Goal: Task Accomplishment & Management: Complete application form

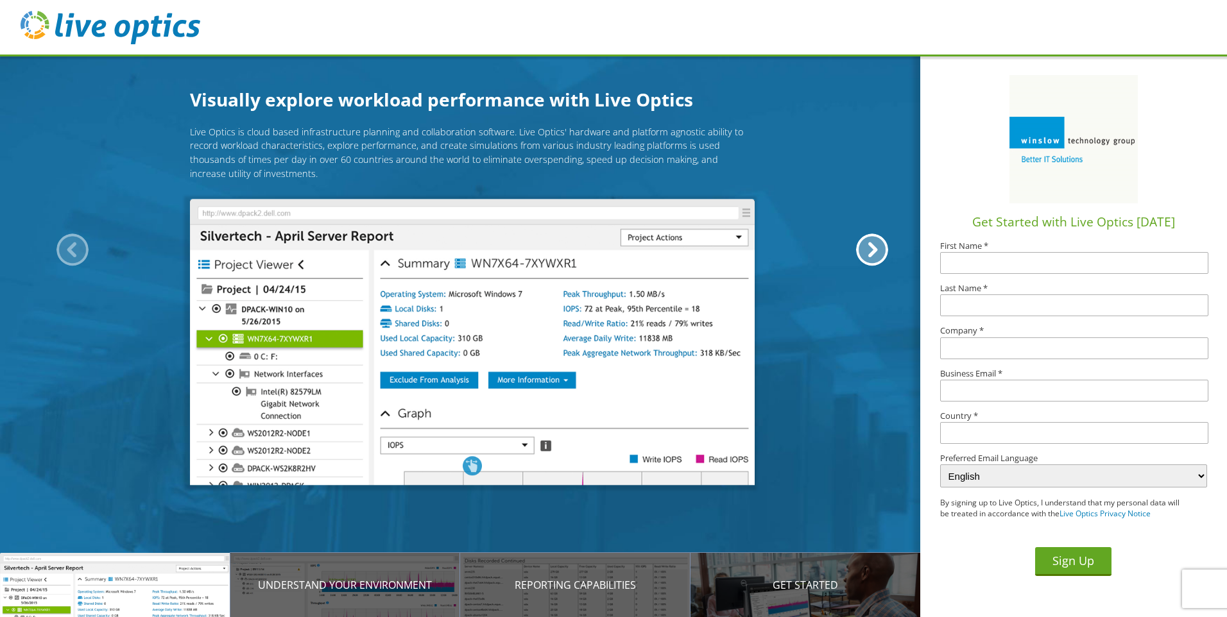
click at [1036, 266] on input "text" at bounding box center [1074, 263] width 268 height 22
type input "Edward"
type input "Moss"
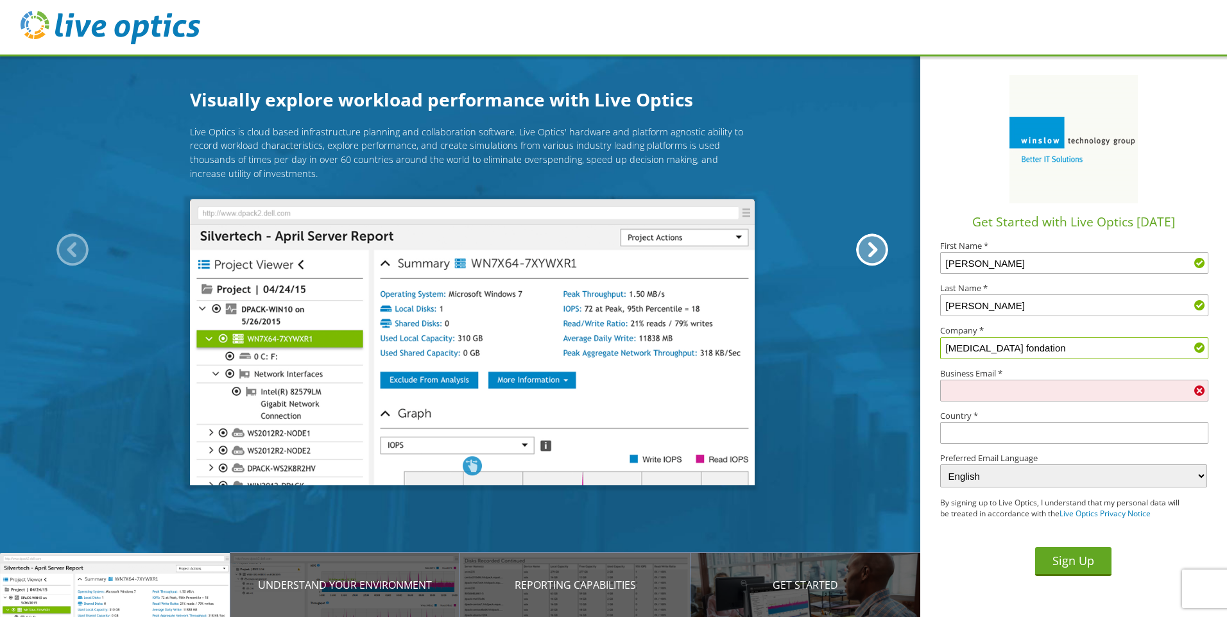
drag, startPoint x: 979, startPoint y: 347, endPoint x: 1229, endPoint y: 336, distance: 250.5
click at [1226, 0] on html "Visually explore workload performance with Live Optics Live Optics is cloud bas…" at bounding box center [613, 0] width 1227 height 0
type input "Arthritis Foundation"
type input "emoss@arthritis.org"
click at [968, 434] on input "text" at bounding box center [1074, 433] width 268 height 22
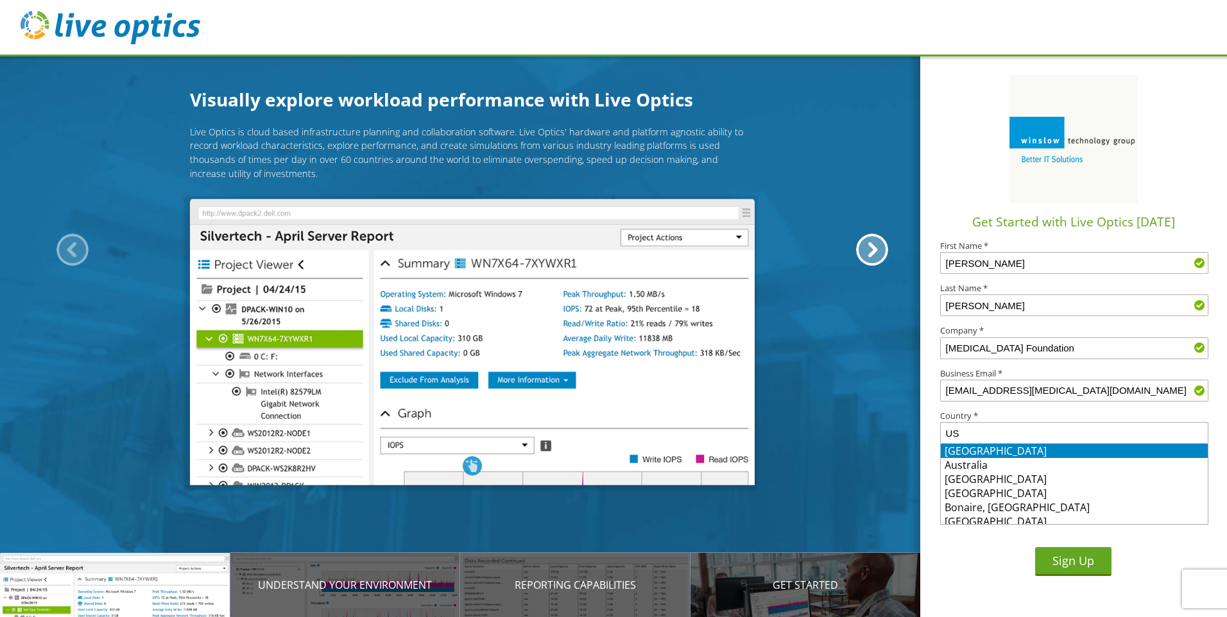
click at [1016, 447] on li "[GEOGRAPHIC_DATA]" at bounding box center [1074, 451] width 267 height 14
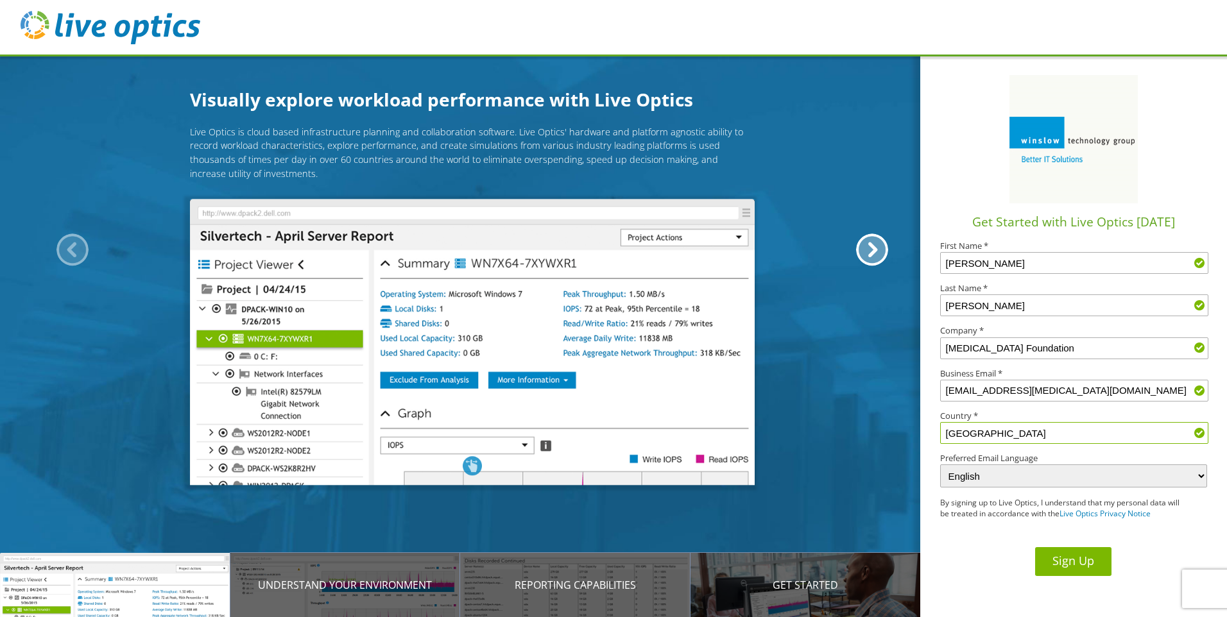
type input "[GEOGRAPHIC_DATA]"
click at [1064, 561] on button "Sign Up" at bounding box center [1073, 561] width 76 height 29
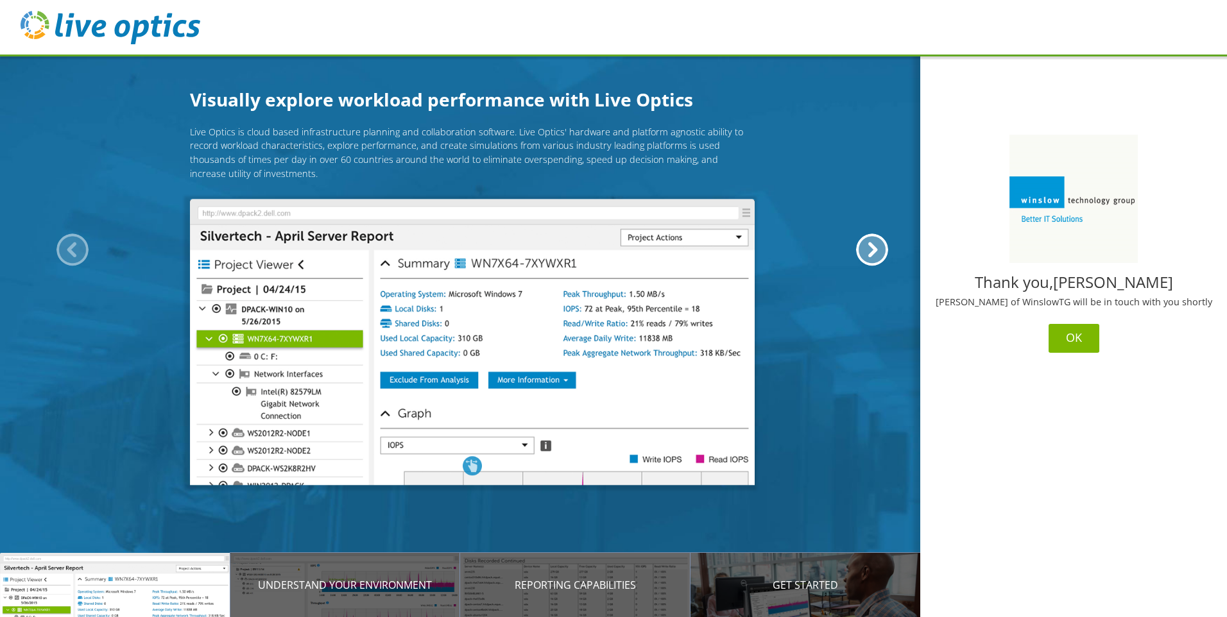
click at [1068, 335] on button "OK" at bounding box center [1074, 338] width 51 height 29
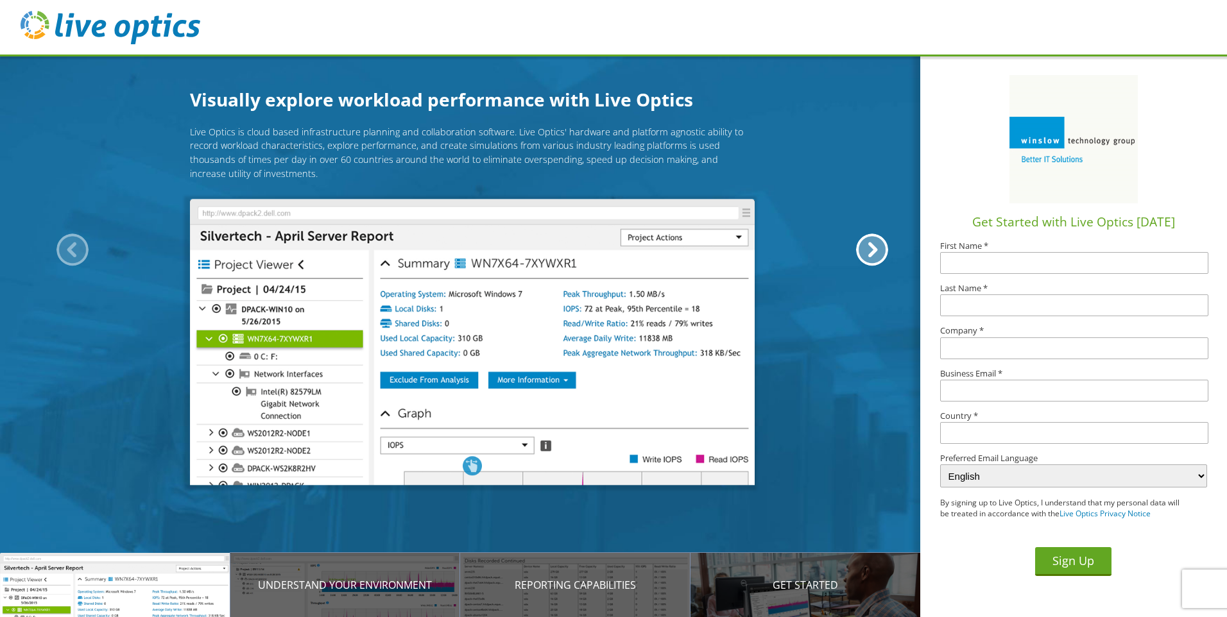
click at [1108, 33] on header at bounding box center [613, 28] width 1227 height 56
